Goal: Task Accomplishment & Management: Complete application form

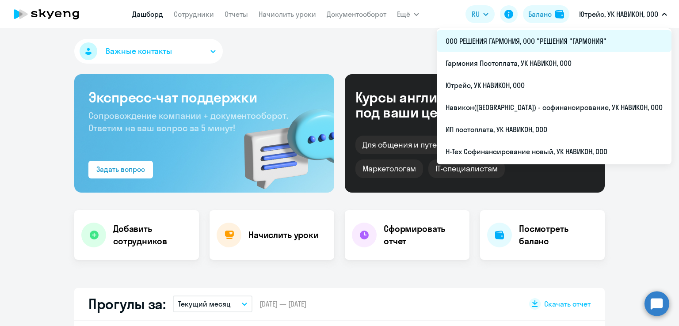
select select "30"
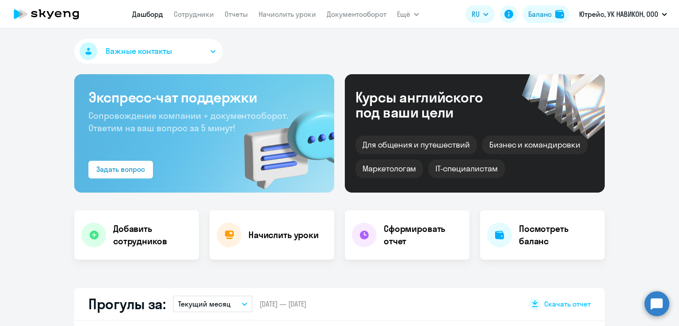
click at [433, 50] on div "Важные контакты" at bounding box center [339, 53] width 530 height 28
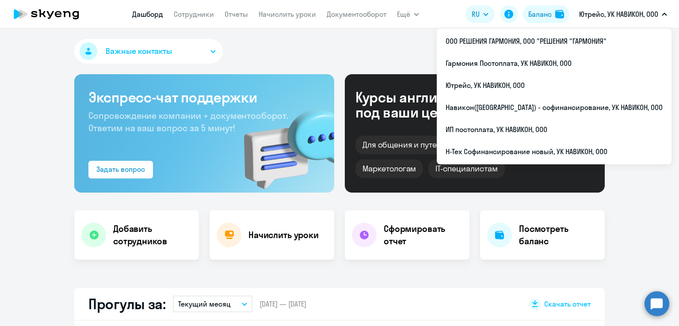
click at [614, 16] on p "Ютрейс, УК НАВИКОН, ООО" at bounding box center [618, 14] width 79 height 11
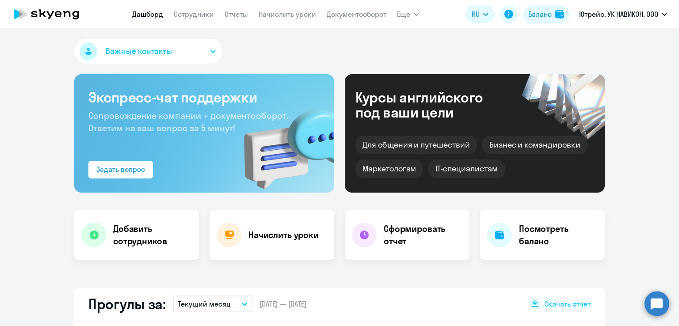
click at [614, 16] on p "Ютрейс, УК НАВИКОН, ООО" at bounding box center [618, 14] width 79 height 11
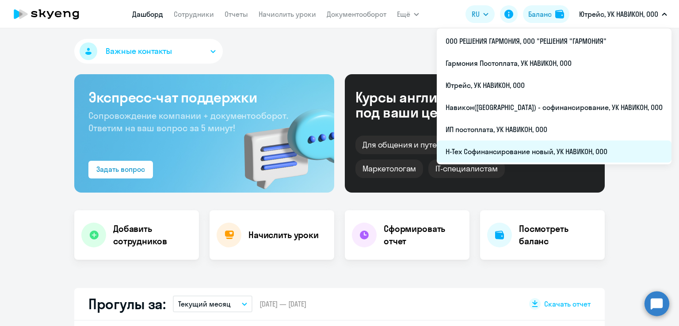
click at [538, 152] on li "Н-Тех Софинансирование новый, УК НАВИКОН, ООО" at bounding box center [553, 151] width 235 height 22
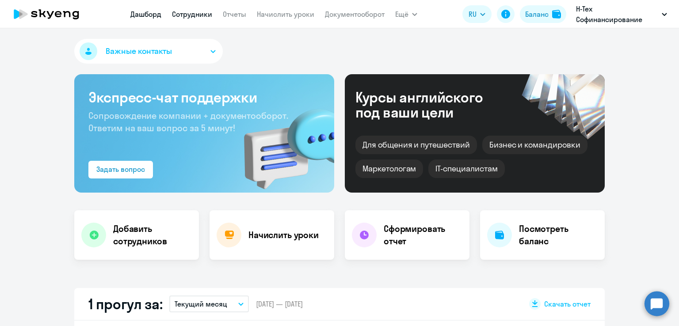
click at [193, 15] on link "Сотрудники" at bounding box center [192, 14] width 40 height 9
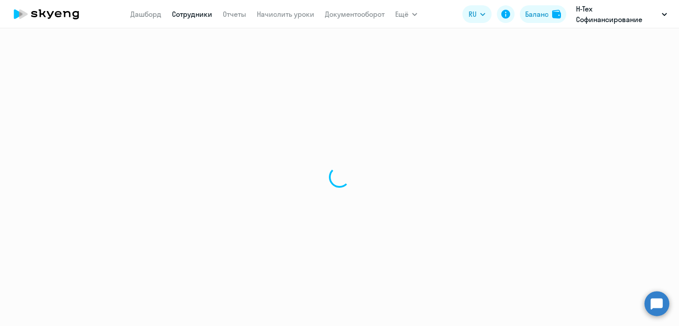
select select "30"
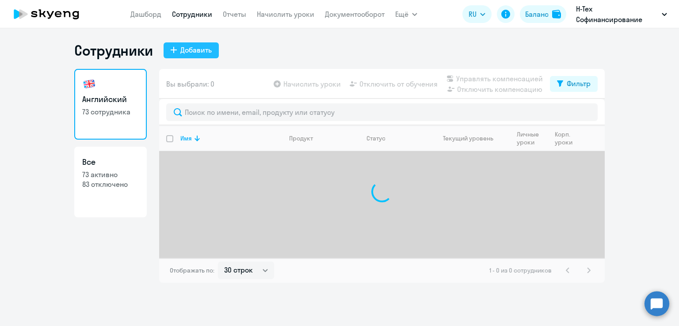
click at [209, 50] on div "Добавить" at bounding box center [195, 50] width 31 height 11
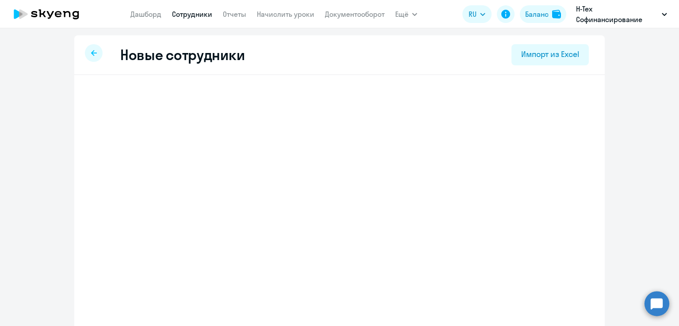
select select "english_adult_not_native_speaker"
select select "3"
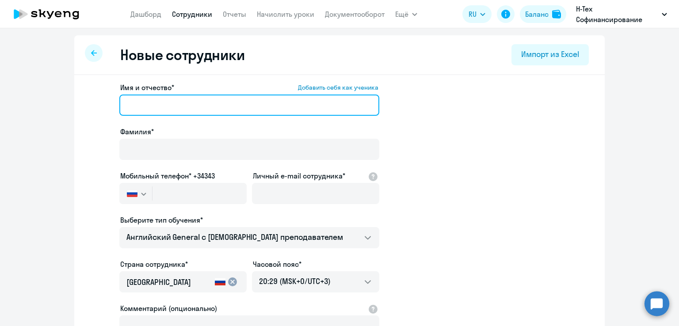
click at [190, 104] on input "Имя и отчество* Добавить себя как ученика" at bounding box center [249, 105] width 260 height 21
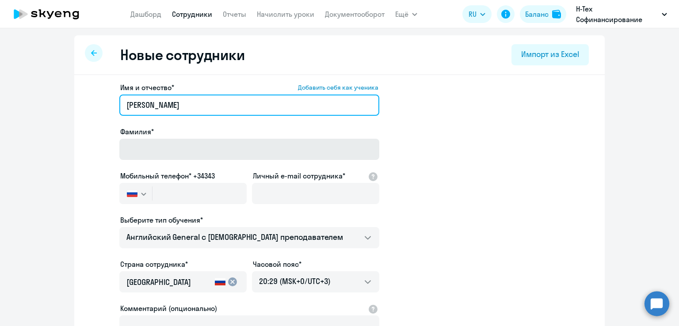
type input "[PERSON_NAME]"
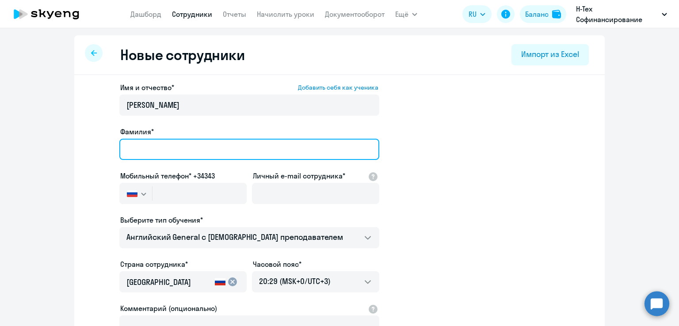
click at [175, 152] on input "Фамилия*" at bounding box center [249, 149] width 260 height 21
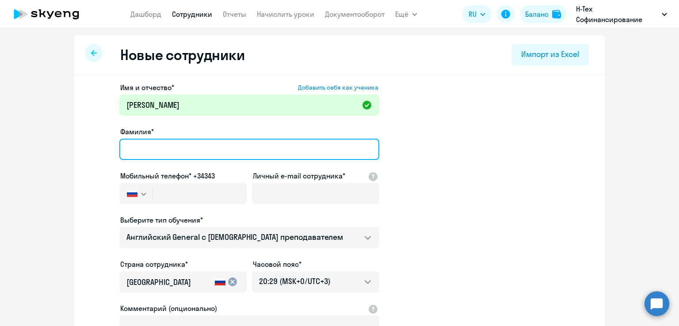
click at [175, 152] on input "Фамилия*" at bounding box center [249, 149] width 260 height 21
type input "Золотая"
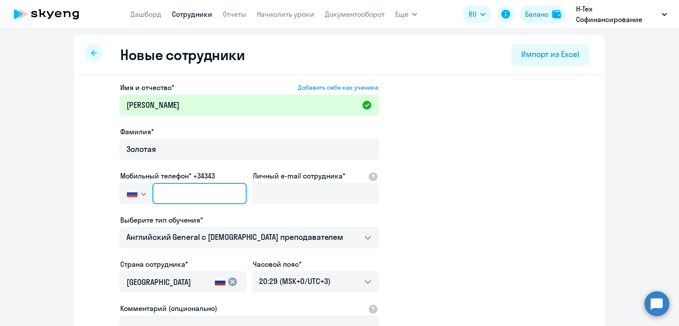
click at [219, 194] on input "text" at bounding box center [199, 193] width 94 height 21
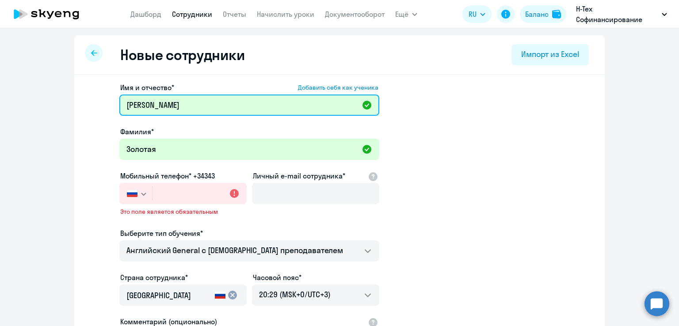
click at [140, 106] on input "[PERSON_NAME]" at bounding box center [249, 105] width 260 height 21
type input "Бела"
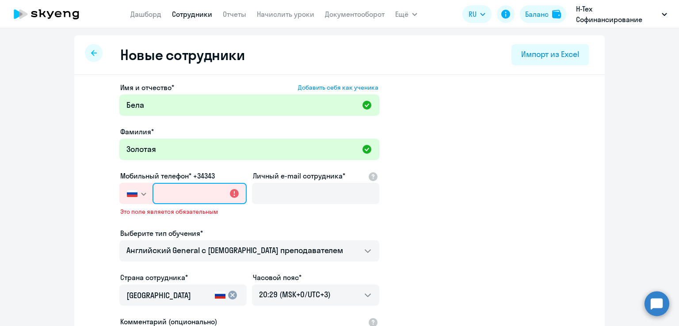
click at [200, 197] on input "text" at bounding box center [199, 193] width 94 height 21
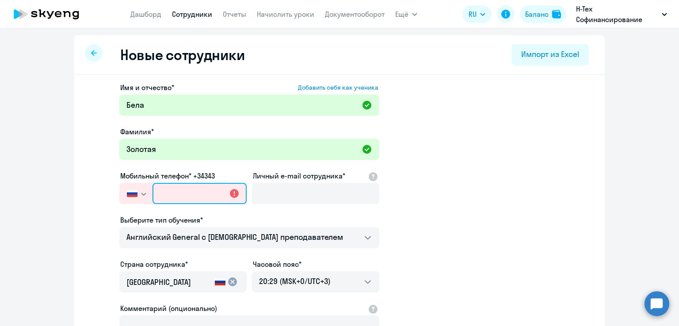
paste input "[PHONE_NUMBER]"
type input "[PHONE_NUMBER]"
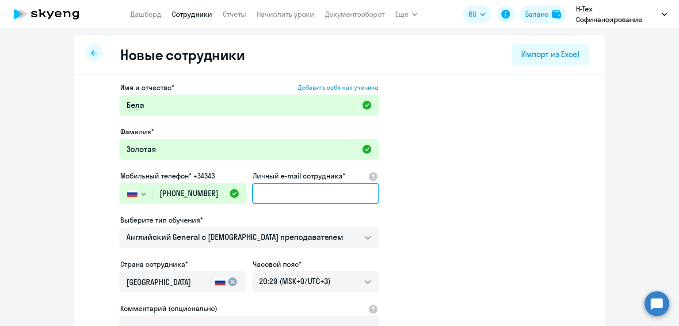
click at [279, 197] on input "Личный e-mail сотрудника*" at bounding box center [315, 193] width 127 height 21
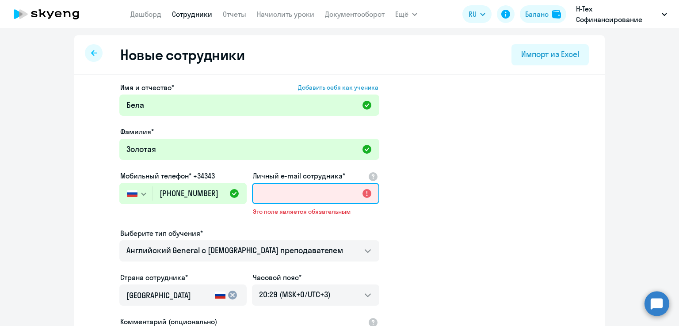
paste input "[EMAIL_ADDRESS][DOMAIN_NAME]"
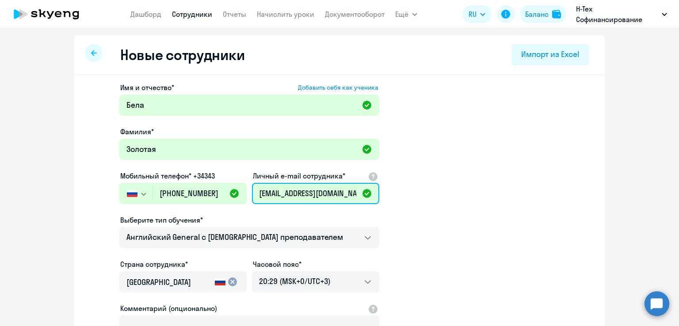
type input "[EMAIL_ADDRESS][DOMAIN_NAME]"
click at [458, 243] on app-new-student-form "Имя и отчество* Добавить себя как ученика [PERSON_NAME]* Золотая Мобильный теле…" at bounding box center [339, 239] width 502 height 315
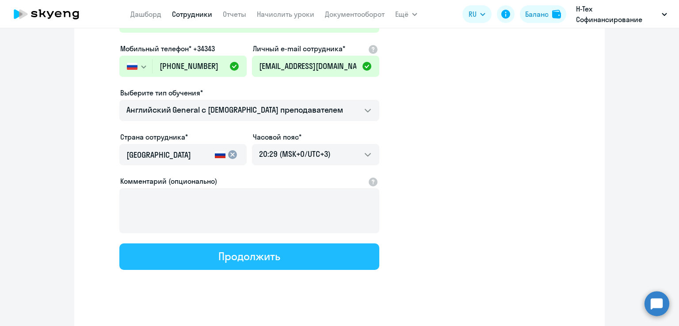
scroll to position [128, 0]
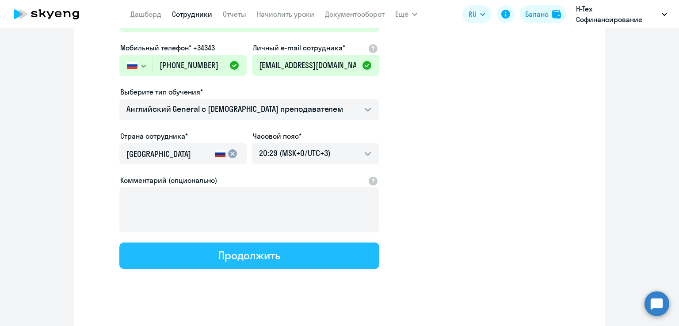
click at [336, 248] on button "Продолжить" at bounding box center [249, 256] width 260 height 27
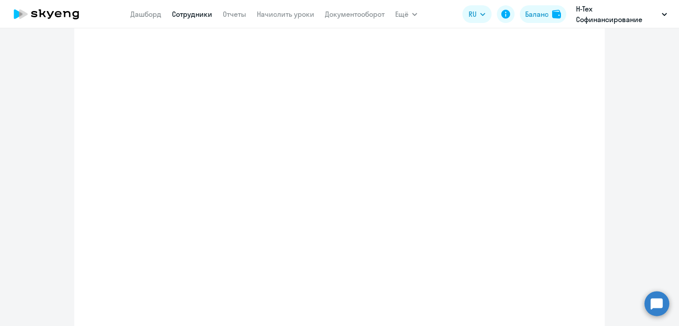
select select "english_adult_not_native_speaker"
select select "3"
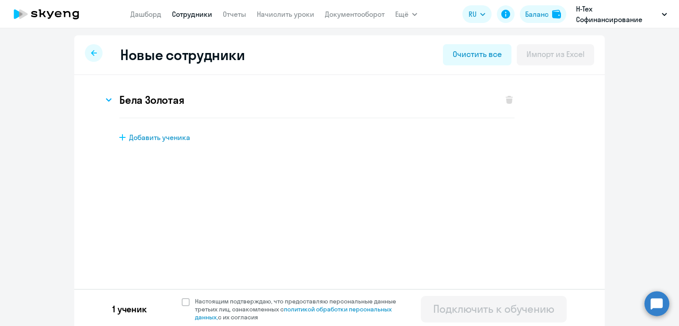
scroll to position [3, 0]
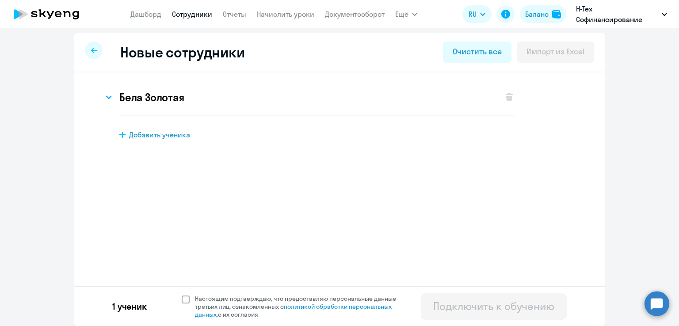
click at [182, 299] on span at bounding box center [186, 300] width 8 height 8
click at [181, 295] on input "Настоящим подтверждаю, что предоставляю персональные данные третьих лиц, ознако…" at bounding box center [181, 294] width 0 height 0
checkbox input "true"
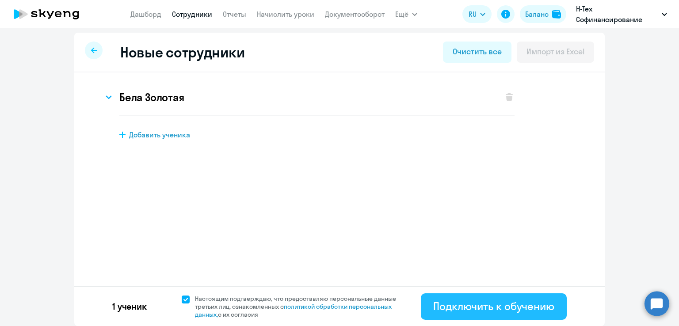
click at [477, 310] on div "Подключить к обучению" at bounding box center [493, 306] width 121 height 14
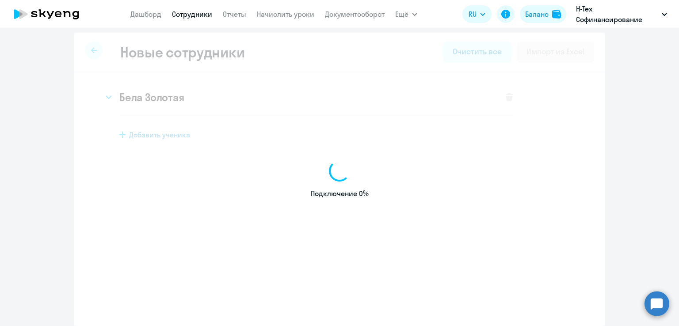
select select "english_adult_not_native_speaker"
select select "3"
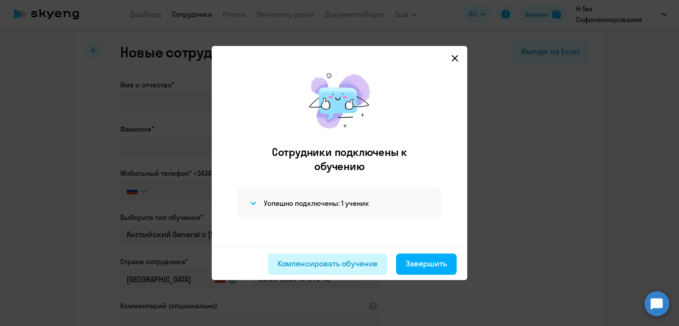
click at [351, 262] on div "Компенсировать обучение" at bounding box center [327, 263] width 100 height 11
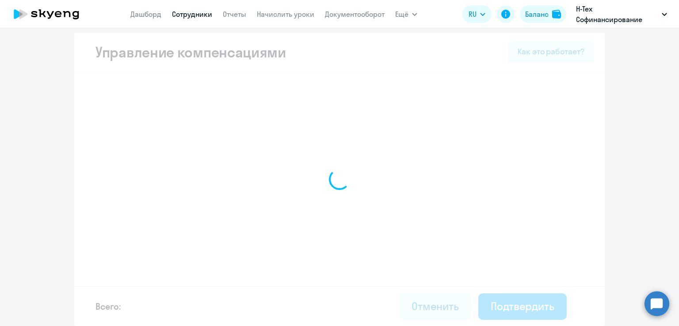
select select "YEARLY"
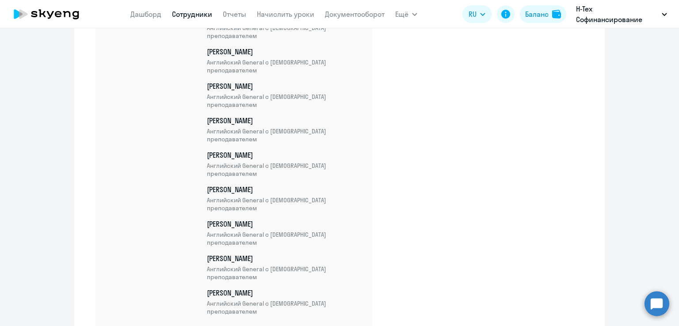
scroll to position [2384, 0]
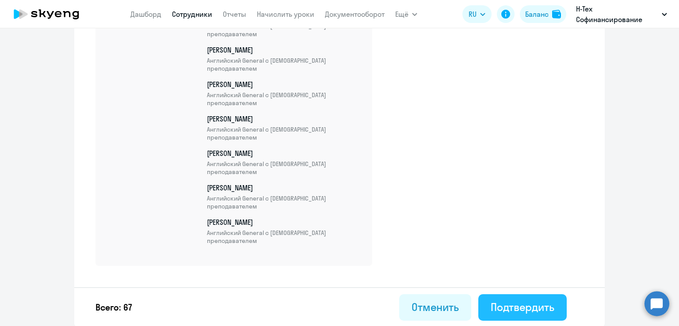
click at [544, 307] on div "Подтвердить" at bounding box center [522, 307] width 64 height 14
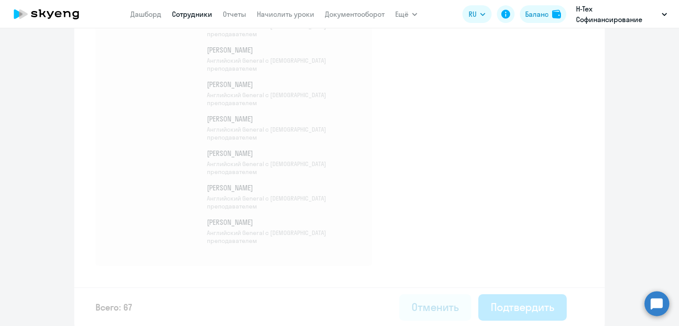
select select "30"
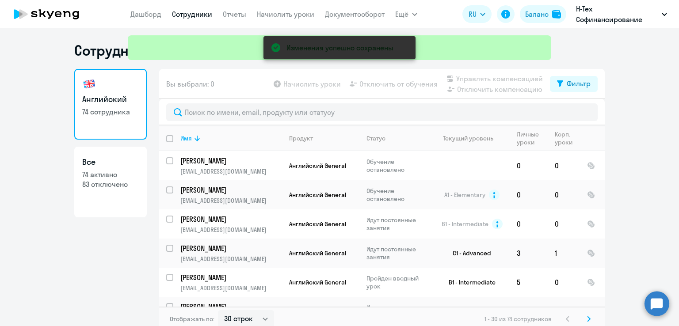
click at [290, 121] on div at bounding box center [381, 112] width 445 height 27
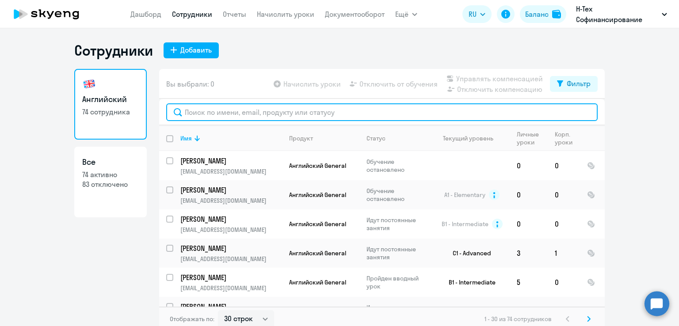
click at [286, 114] on input "text" at bounding box center [381, 112] width 431 height 18
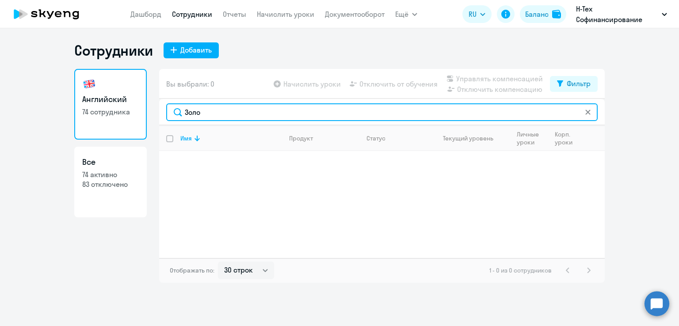
type input "Золо"
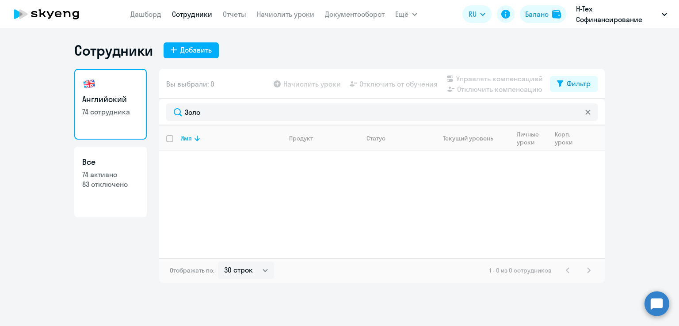
click at [586, 113] on icon at bounding box center [587, 112] width 5 height 5
